Goal: Participate in discussion

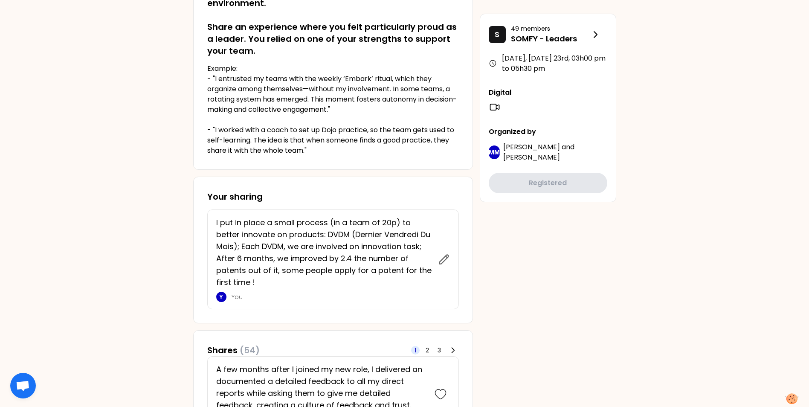
scroll to position [213, 0]
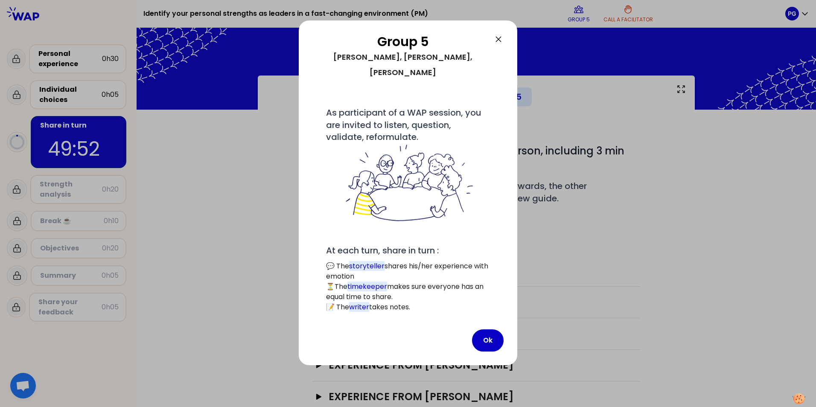
click at [498, 38] on icon at bounding box center [498, 39] width 10 height 10
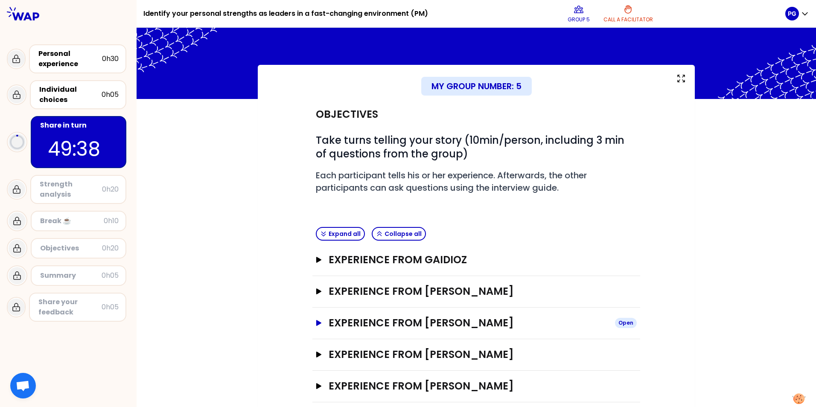
scroll to position [23, 0]
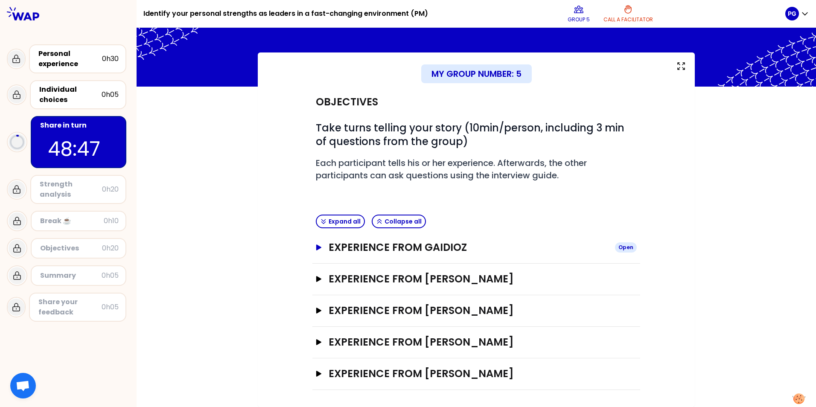
click at [317, 247] on icon "button" at bounding box center [318, 247] width 5 height 6
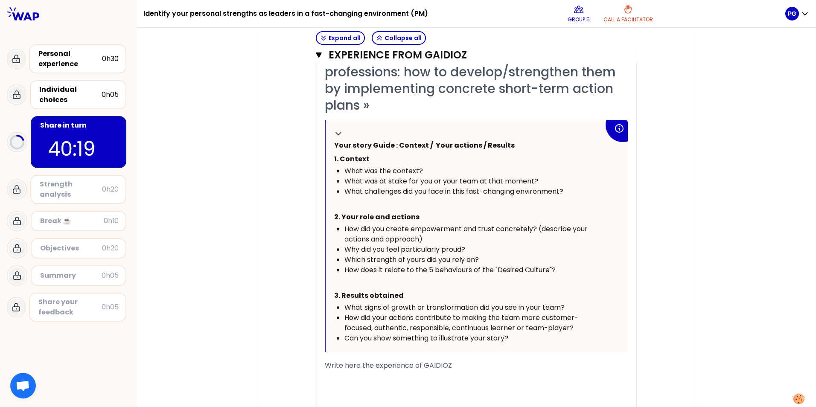
scroll to position [218, 0]
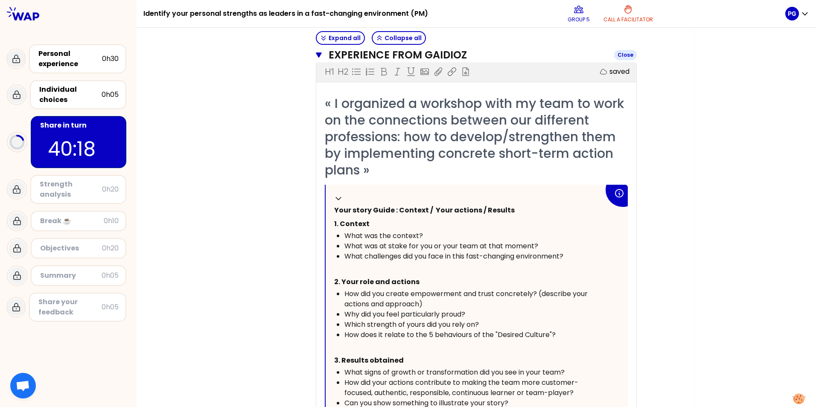
click at [319, 57] on button "Experience from GAIDIOZ Close" at bounding box center [476, 55] width 321 height 14
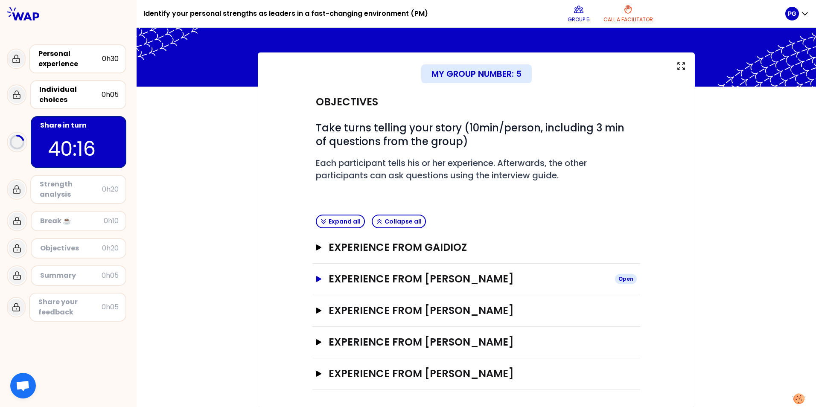
click at [317, 279] on icon "button" at bounding box center [318, 279] width 5 height 6
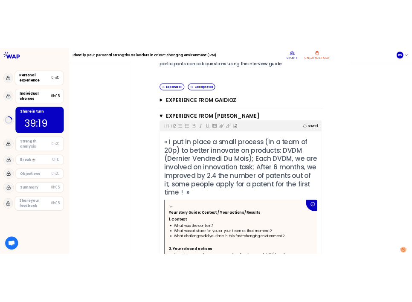
scroll to position [165, 0]
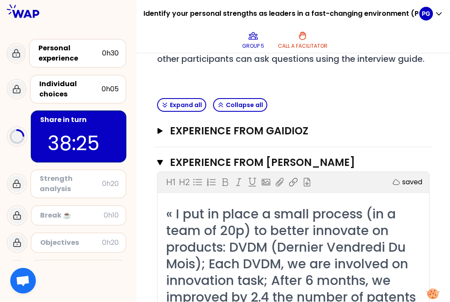
click at [418, 108] on div "Expand all Collapse all" at bounding box center [293, 105] width 279 height 21
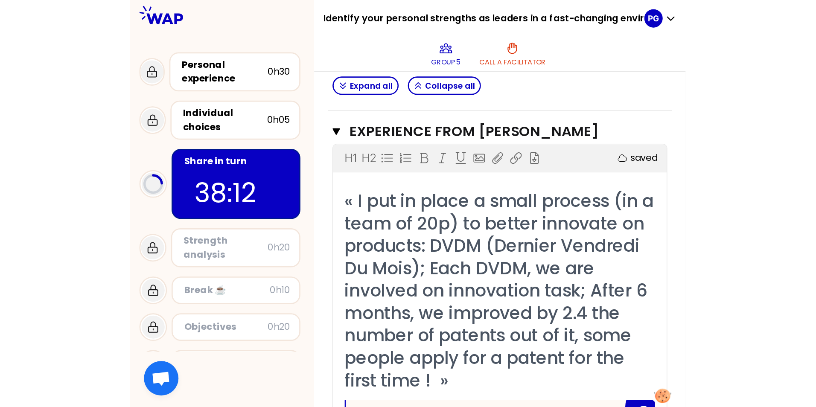
scroll to position [236, 0]
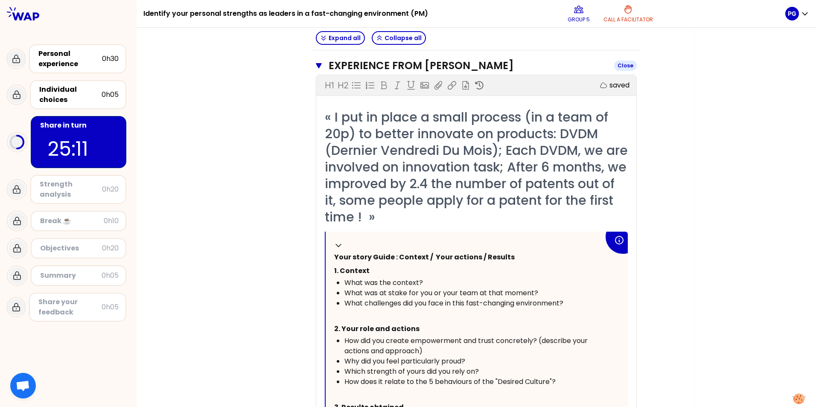
click at [318, 65] on icon "button" at bounding box center [319, 65] width 6 height 7
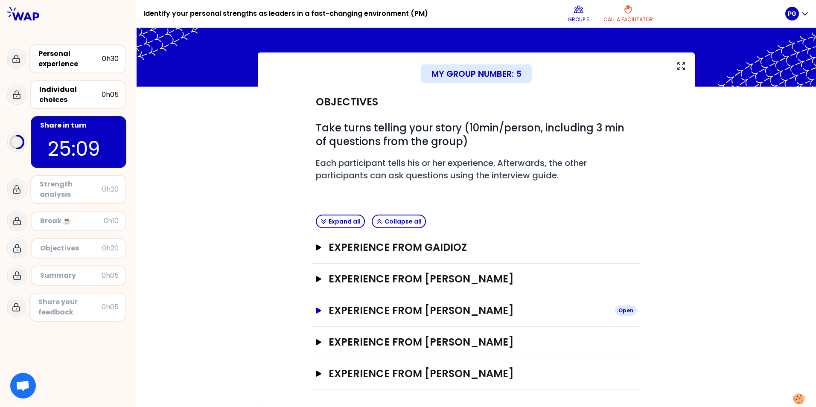
click at [317, 310] on icon "button" at bounding box center [318, 311] width 5 height 6
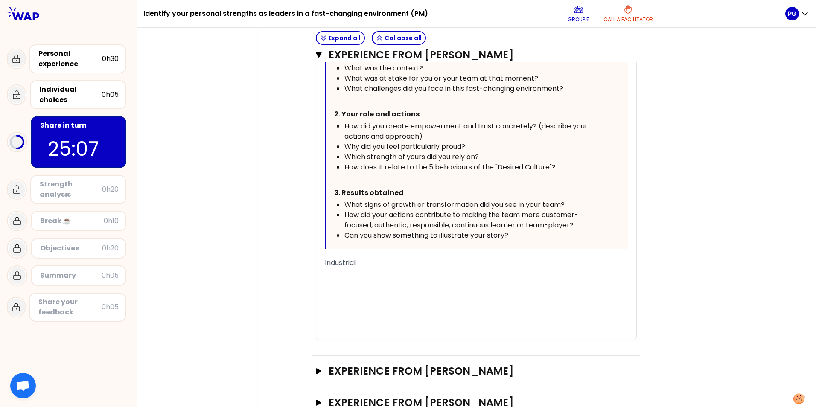
scroll to position [407, 0]
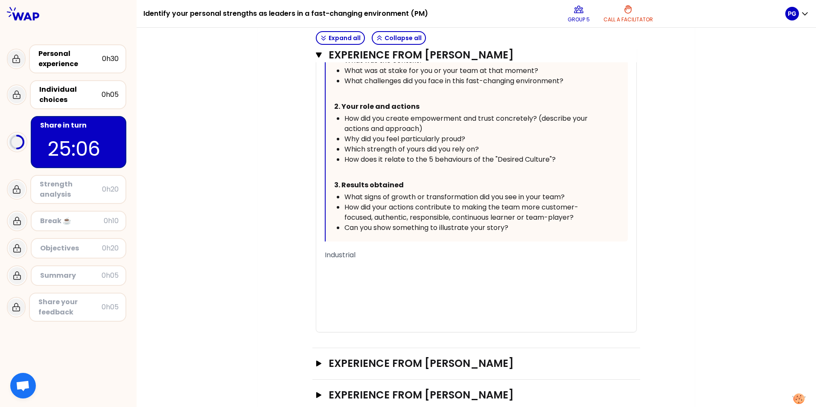
click at [353, 253] on span "Industrial" at bounding box center [340, 255] width 31 height 10
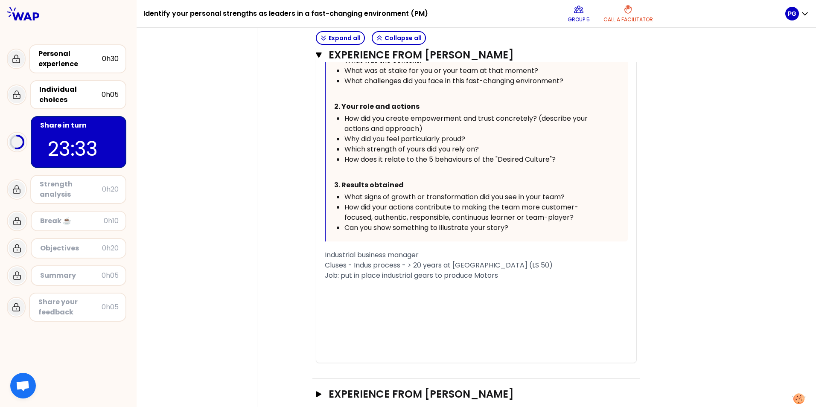
click at [511, 265] on div "Cluses - Indus process - > 20 years at [GEOGRAPHIC_DATA] (LS 50)" at bounding box center [476, 265] width 303 height 10
click at [508, 280] on div "Job: put in place industrial gears to produce Motors" at bounding box center [476, 276] width 303 height 10
click at [502, 274] on span "Job: put in place industrial gears to produce Motors (mostly for Cluses plant u…" at bounding box center [471, 276] width 293 height 10
click at [619, 277] on div "Job: put in place industrial gears to produce Motors, mostly for Cluses plant u…" at bounding box center [476, 276] width 303 height 10
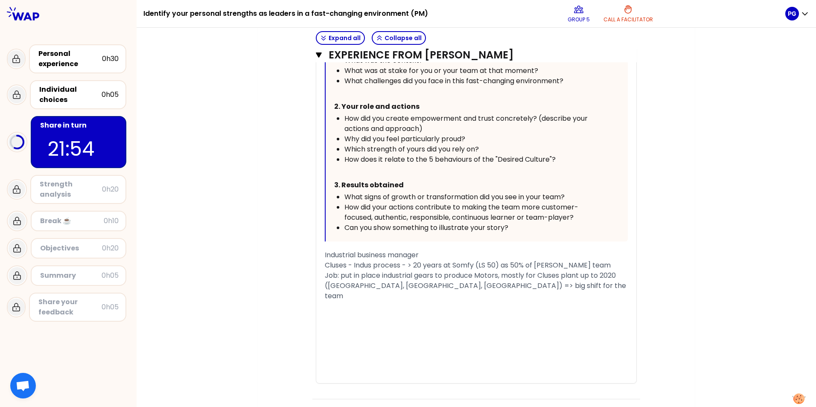
drag, startPoint x: 482, startPoint y: 287, endPoint x: 503, endPoint y: 290, distance: 21.2
click at [482, 287] on div "Job: put in place industrial gears to produce Motors, mostly for Cluses plant u…" at bounding box center [476, 286] width 303 height 31
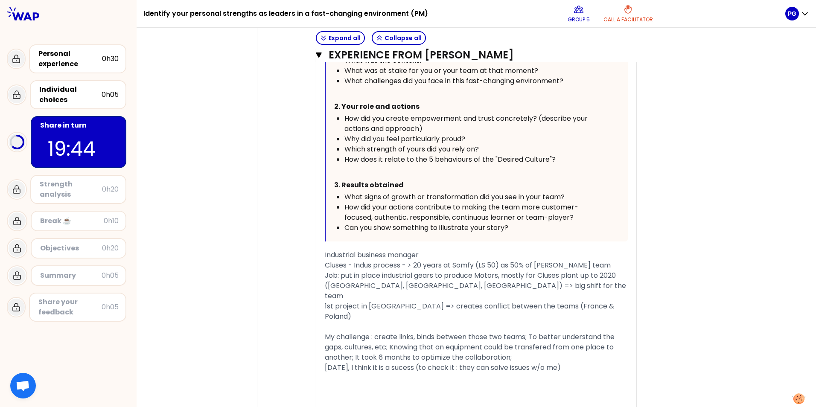
click at [415, 363] on span "[DATE], I think it is a sucess (to check it : they can solve issues w/o me)" at bounding box center [443, 368] width 236 height 10
click at [561, 363] on div "[DATE], I think it is a sucess : to check it : they can solve issues w/o me)" at bounding box center [476, 368] width 303 height 10
click at [389, 383] on div at bounding box center [476, 388] width 303 height 10
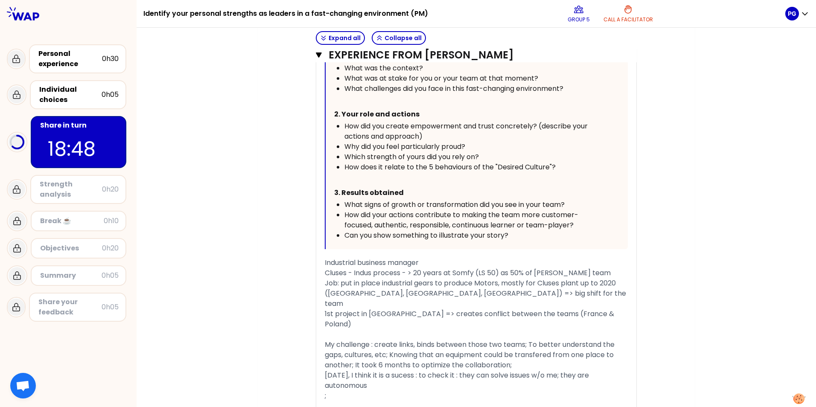
scroll to position [393, 0]
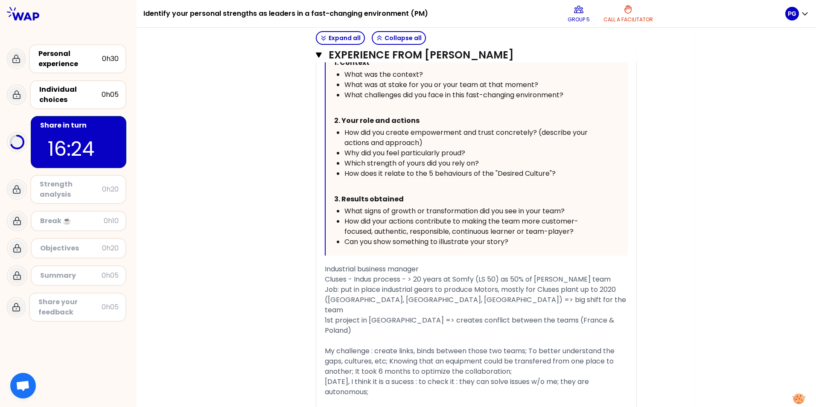
click at [325, 336] on div "﻿" at bounding box center [476, 341] width 303 height 10
click at [378, 377] on div "[DATE], I think it is a sucess : to check it : they can solve issues w/o me; th…" at bounding box center [476, 387] width 303 height 20
drag, startPoint x: 316, startPoint y: 53, endPoint x: 371, endPoint y: 79, distance: 60.7
click at [316, 53] on icon "button" at bounding box center [319, 54] width 6 height 5
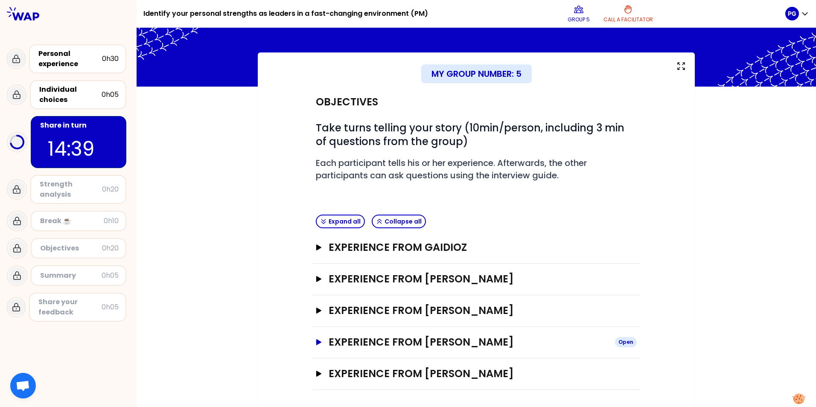
click at [319, 345] on button "Experience from [PERSON_NAME] Open" at bounding box center [476, 342] width 321 height 14
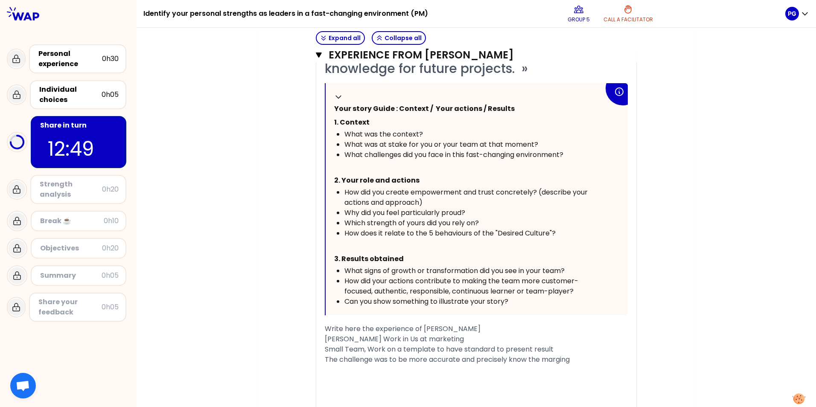
scroll to position [521, 0]
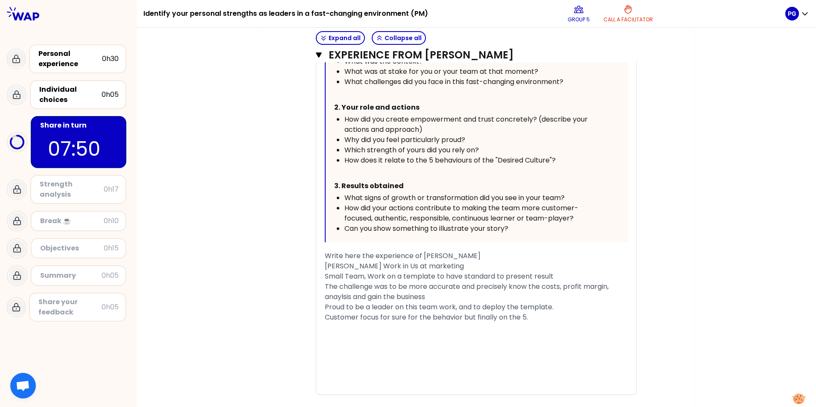
click at [229, 178] on div "My group number: 5 Objectives # Take turns telling your story (10min/person, in…" at bounding box center [476, 7] width 679 height 905
click at [317, 56] on icon "button" at bounding box center [319, 55] width 6 height 7
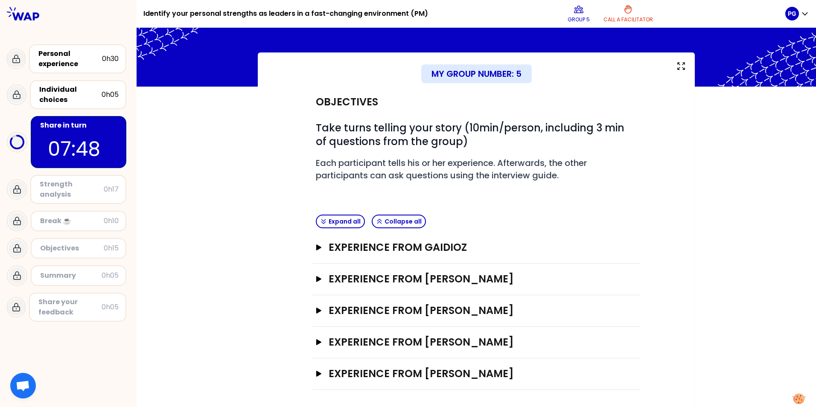
scroll to position [23, 0]
click at [320, 375] on button "Experience from [PERSON_NAME] Open" at bounding box center [476, 374] width 321 height 14
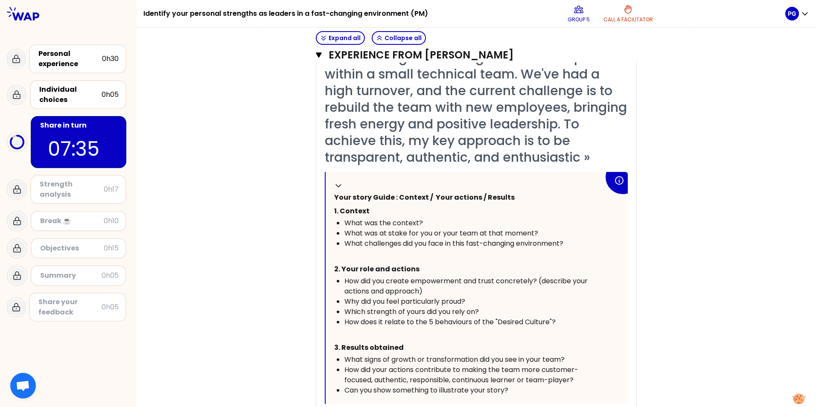
scroll to position [393, 0]
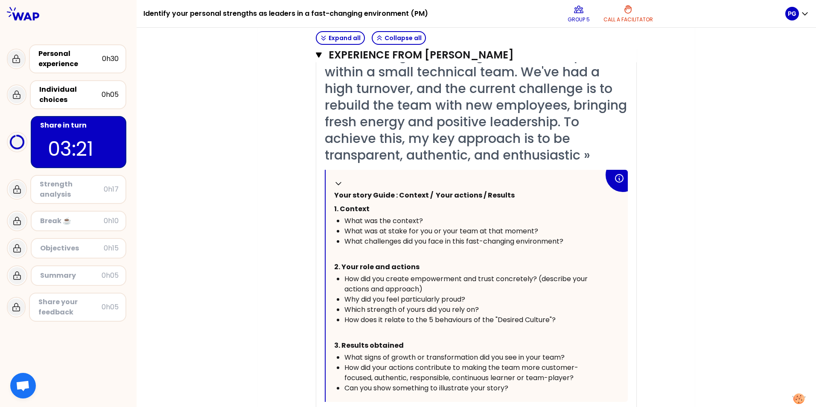
drag, startPoint x: 317, startPoint y: 57, endPoint x: 319, endPoint y: 62, distance: 5.7
click at [317, 57] on icon "button" at bounding box center [319, 55] width 6 height 7
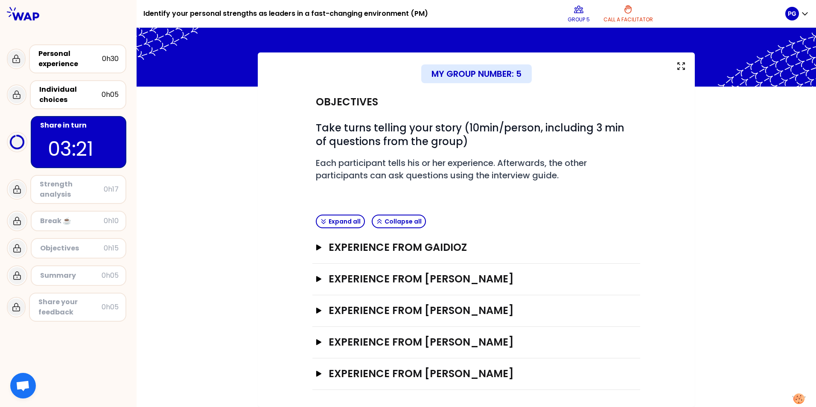
scroll to position [23, 0]
click at [316, 247] on icon "button" at bounding box center [318, 247] width 5 height 6
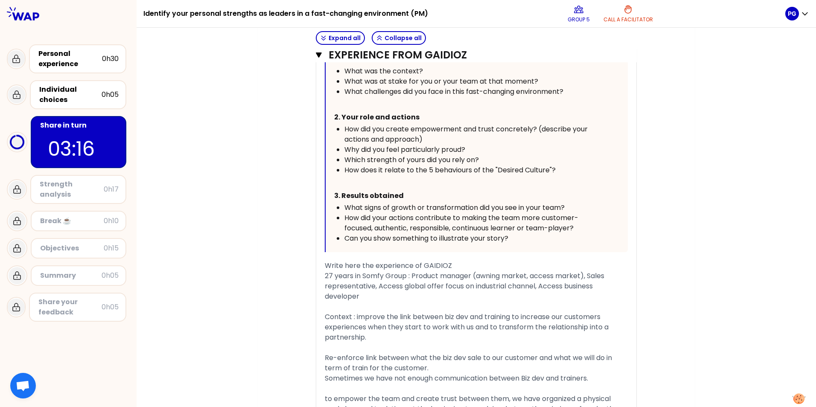
scroll to position [322, 0]
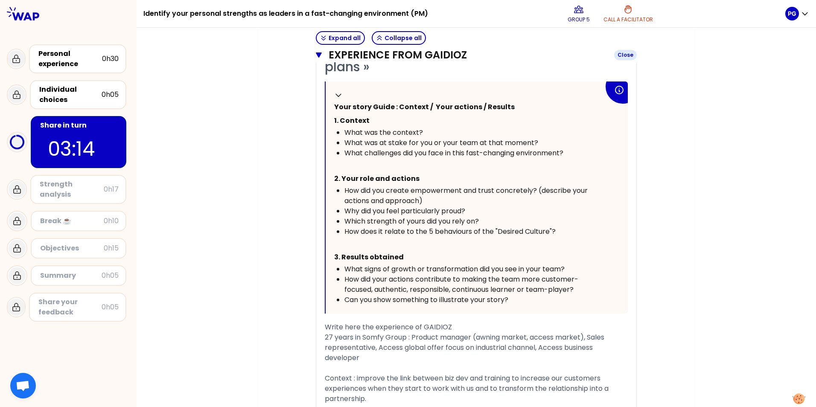
click at [316, 58] on icon "button" at bounding box center [319, 55] width 6 height 7
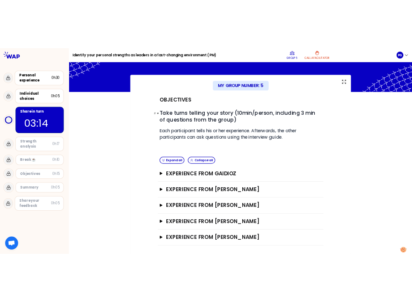
scroll to position [23, 0]
